Goal: Navigation & Orientation: Find specific page/section

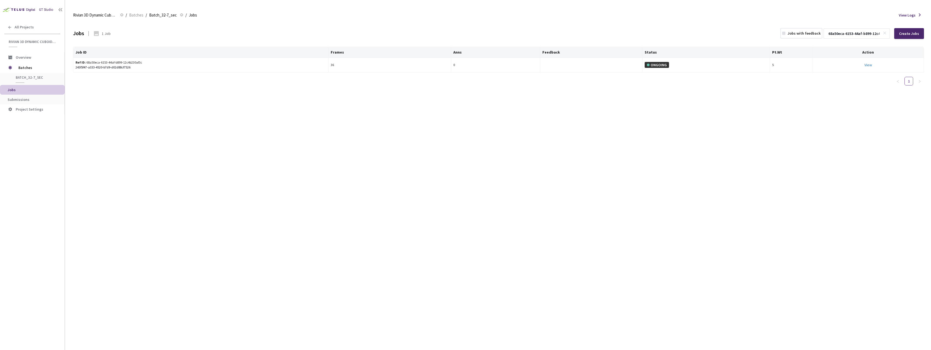
click at [463, 182] on div "Jobs 1 Job Jobs with feedback 68a50eca-6153-44af-b899-12c4b230af3c Create Jobs …" at bounding box center [498, 186] width 851 height 329
click at [33, 24] on div "All Projects" at bounding box center [32, 27] width 65 height 11
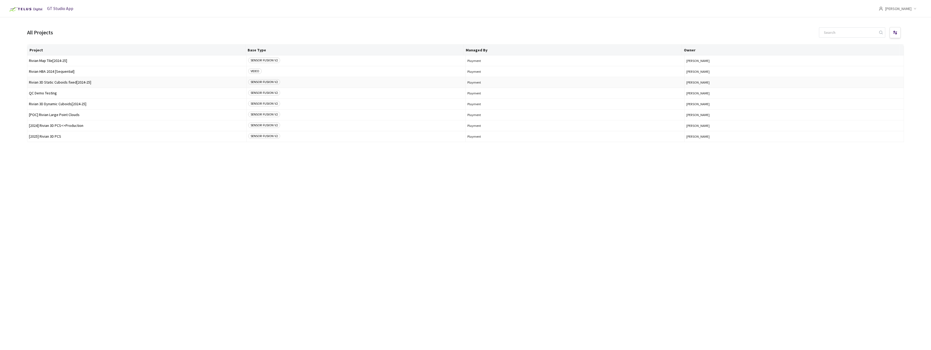
click at [73, 82] on span "Rivian 3D Static Cuboids fixed[2024-25]" at bounding box center [137, 82] width 216 height 4
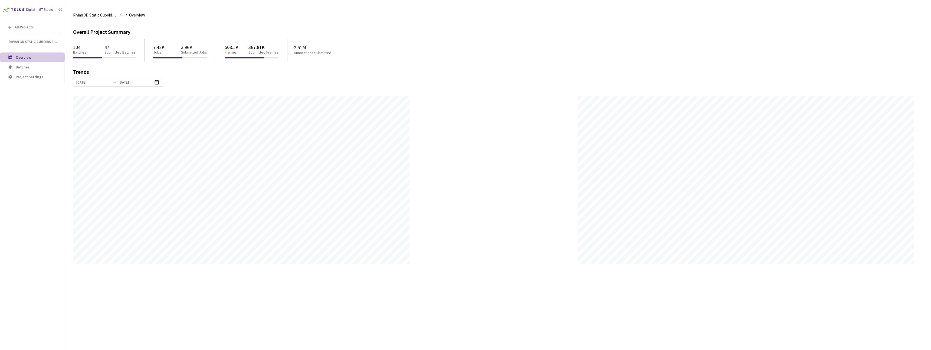
scroll to position [350, 931]
click at [185, 43] on div "7.42K Jobs 3.96K Submitted Jobs" at bounding box center [180, 49] width 54 height 15
click at [184, 42] on icon at bounding box center [184, 43] width 5 height 6
click at [25, 25] on span "All Projects" at bounding box center [24, 27] width 19 height 5
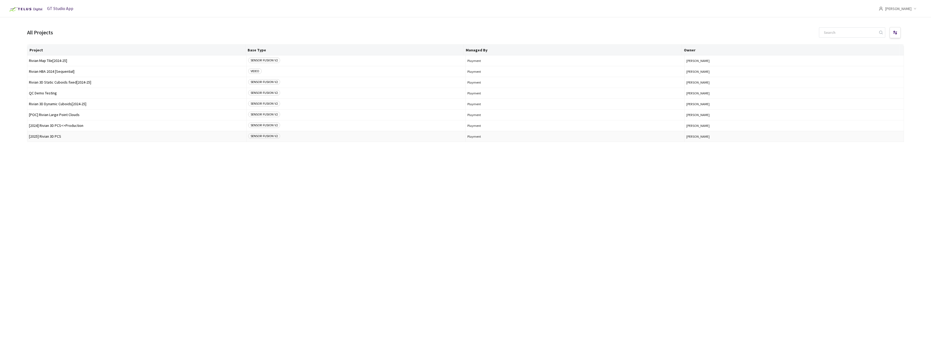
click at [57, 135] on span "[2025] Rivian 3D PCS" at bounding box center [137, 137] width 216 height 4
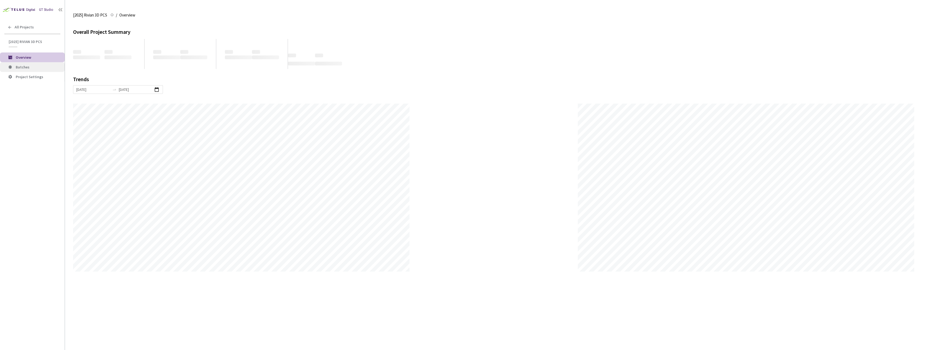
click at [27, 65] on span "Batches" at bounding box center [23, 67] width 14 height 5
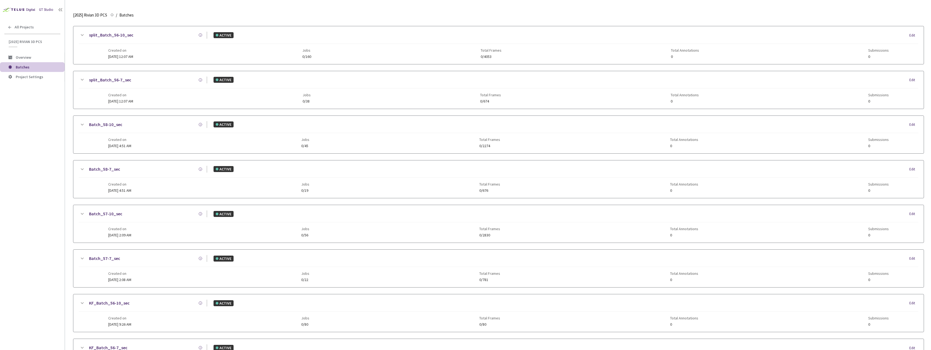
scroll to position [429, 0]
